Goal: Navigation & Orientation: Understand site structure

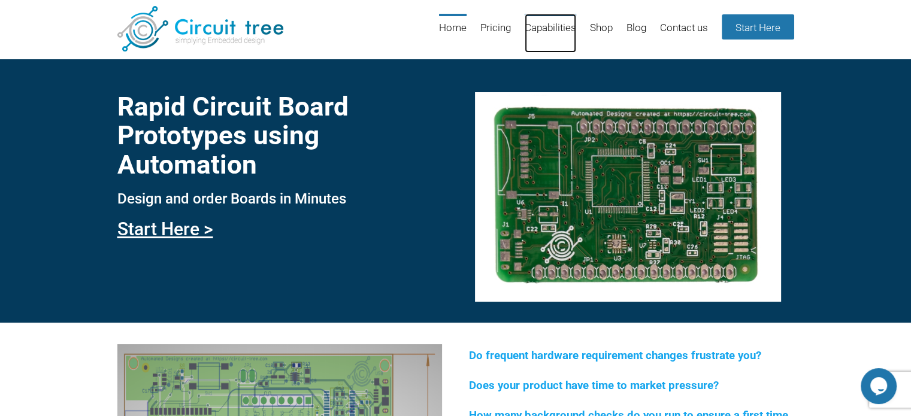
click at [544, 29] on link "Capabilities" at bounding box center [551, 33] width 52 height 39
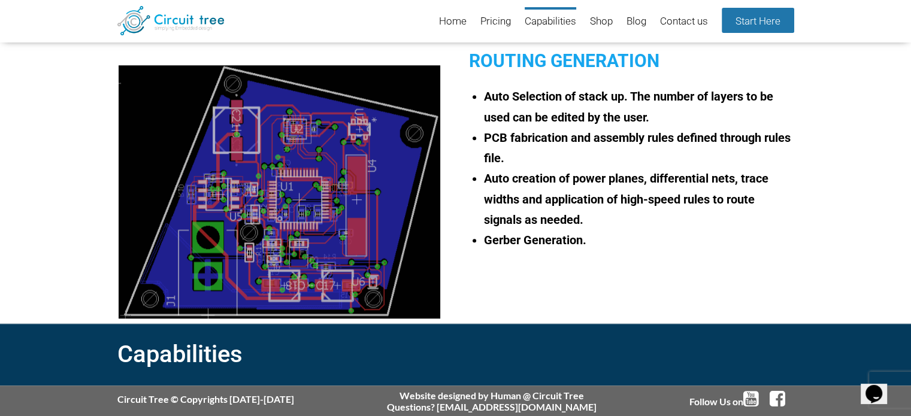
scroll to position [1036, 0]
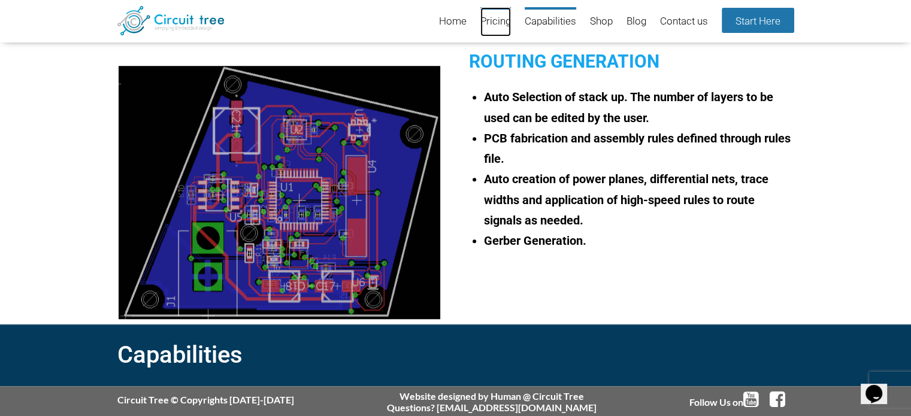
click at [486, 21] on link "Pricing" at bounding box center [495, 21] width 31 height 29
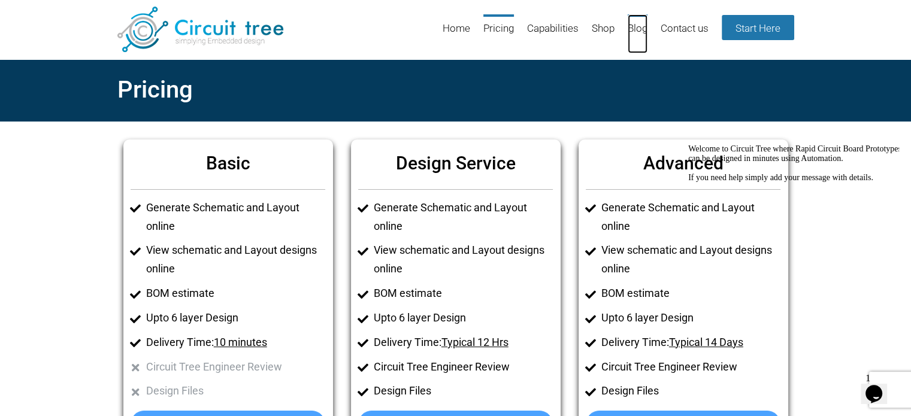
click at [628, 26] on link "Blog" at bounding box center [638, 33] width 20 height 39
click at [606, 28] on link "Shop" at bounding box center [603, 33] width 23 height 39
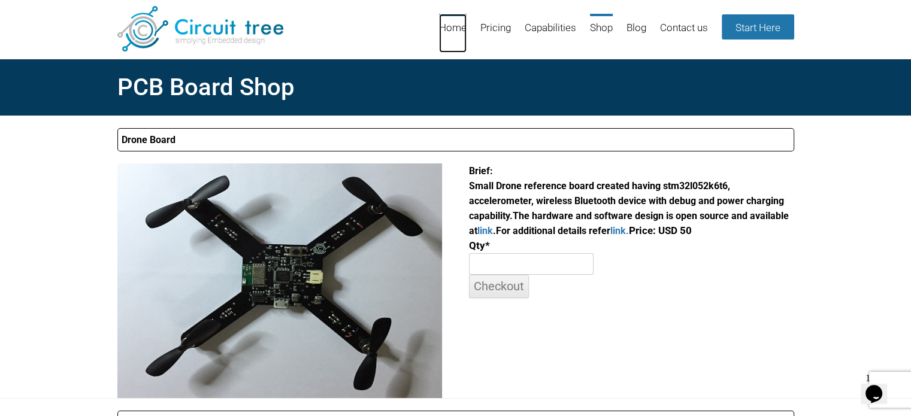
click at [453, 32] on link "Home" at bounding box center [453, 33] width 28 height 39
